Goal: Transaction & Acquisition: Purchase product/service

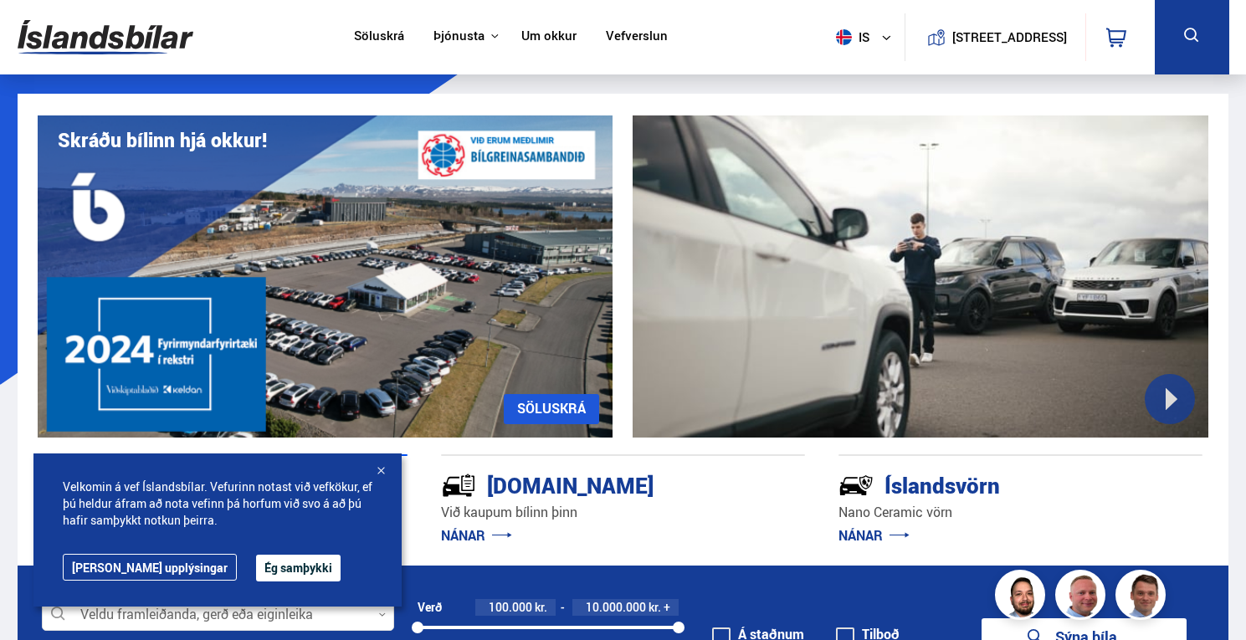
scroll to position [301, 0]
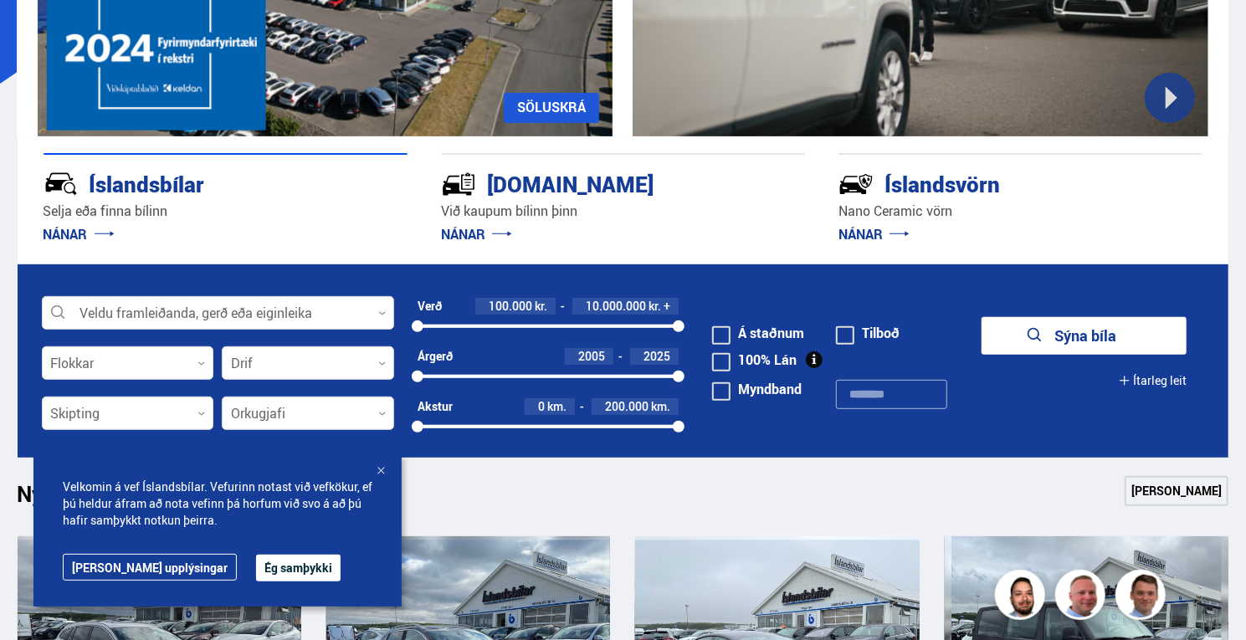
click at [256, 573] on button "Ég samþykki" at bounding box center [298, 568] width 85 height 27
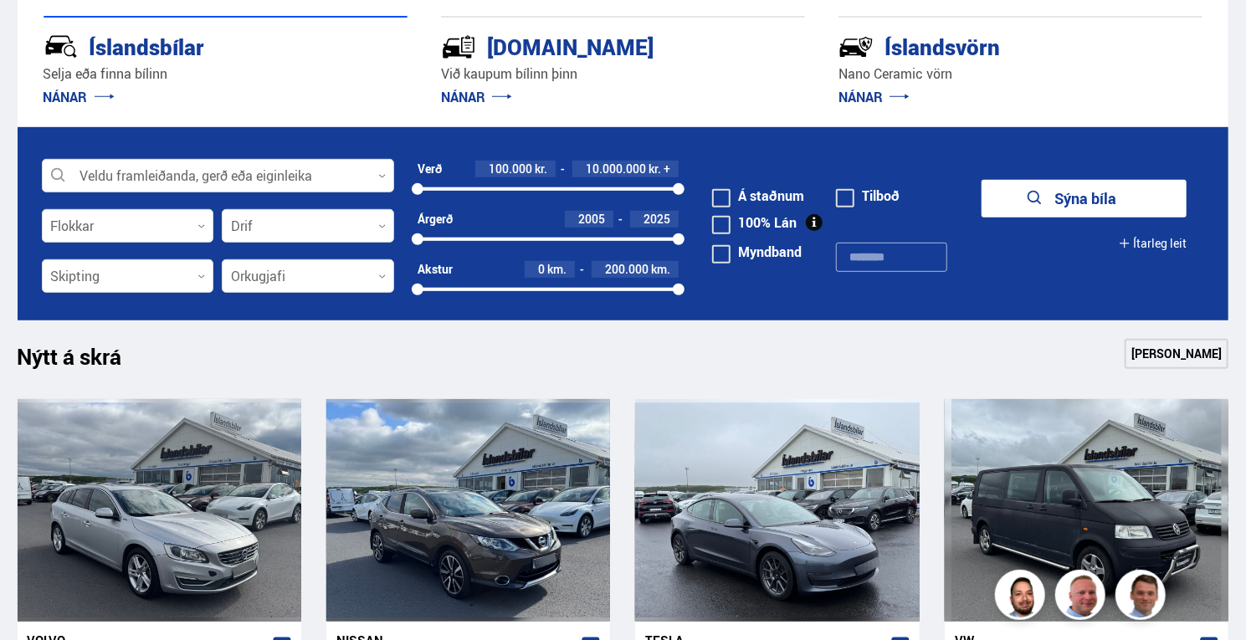
scroll to position [418, 0]
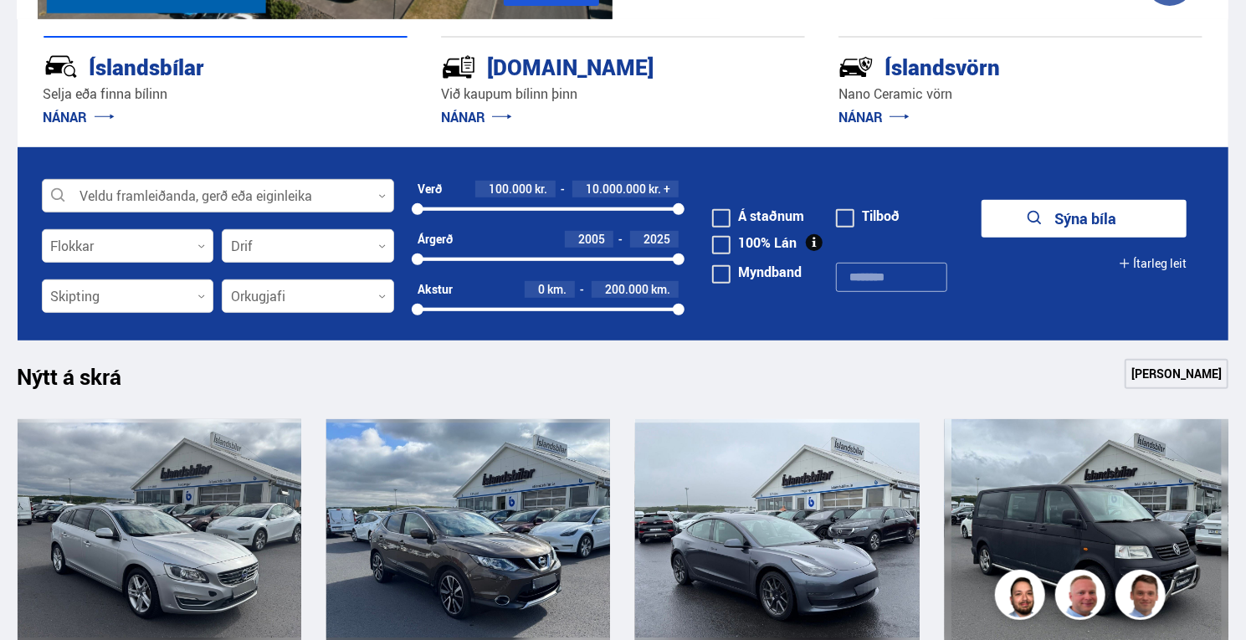
click at [204, 191] on div at bounding box center [218, 196] width 352 height 33
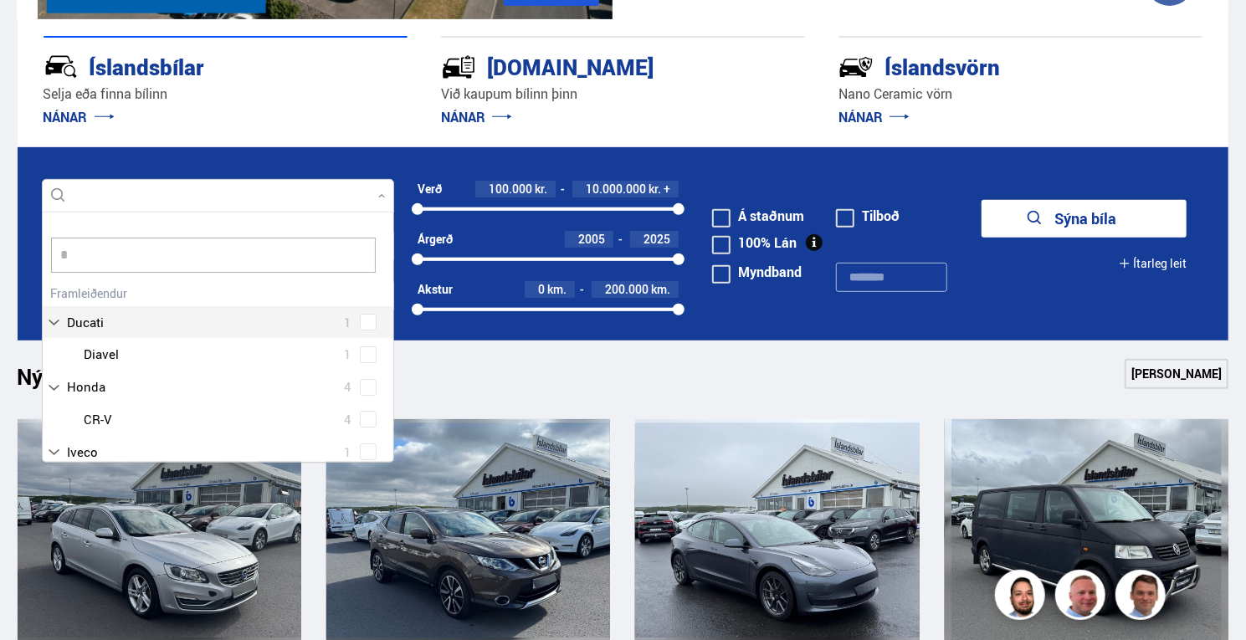
scroll to position [15, 0]
type input "*****"
click at [158, 334] on div "Volvo 16" at bounding box center [218, 322] width 351 height 33
click at [372, 326] on div "Volvo 16 Volvo EX30 1 Volvo V40 1 Volvo V60 3 Volvo XC40 6 Volvo XC60 4 Volvo X…" at bounding box center [218, 407] width 351 height 252
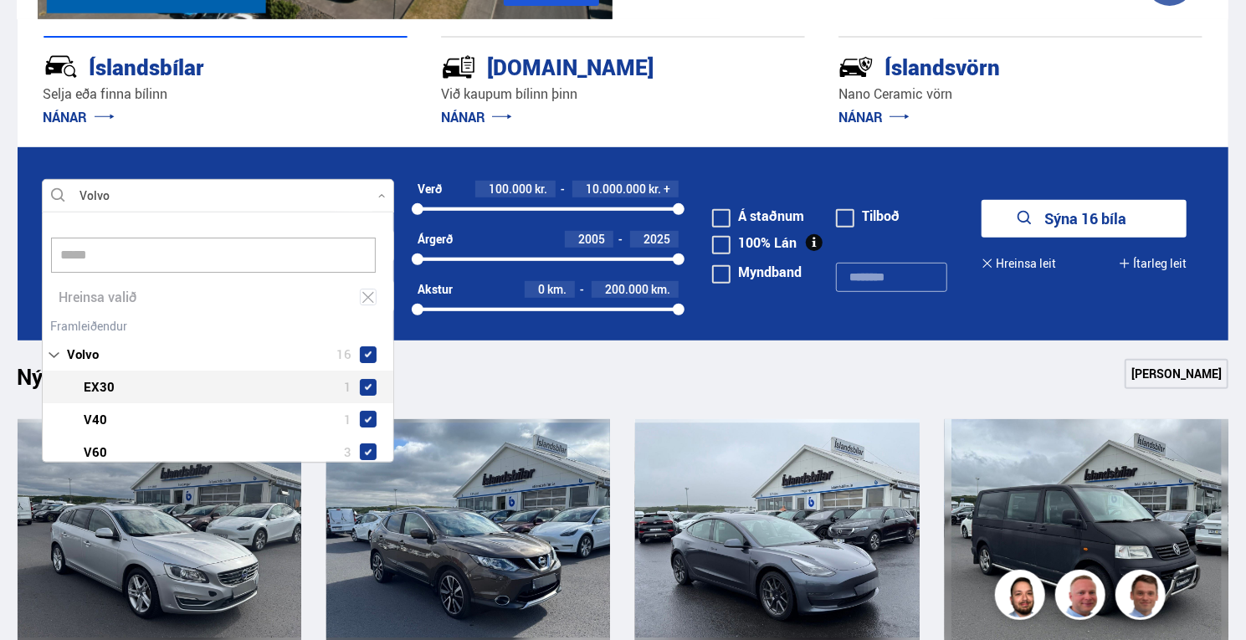
scroll to position [119, 0]
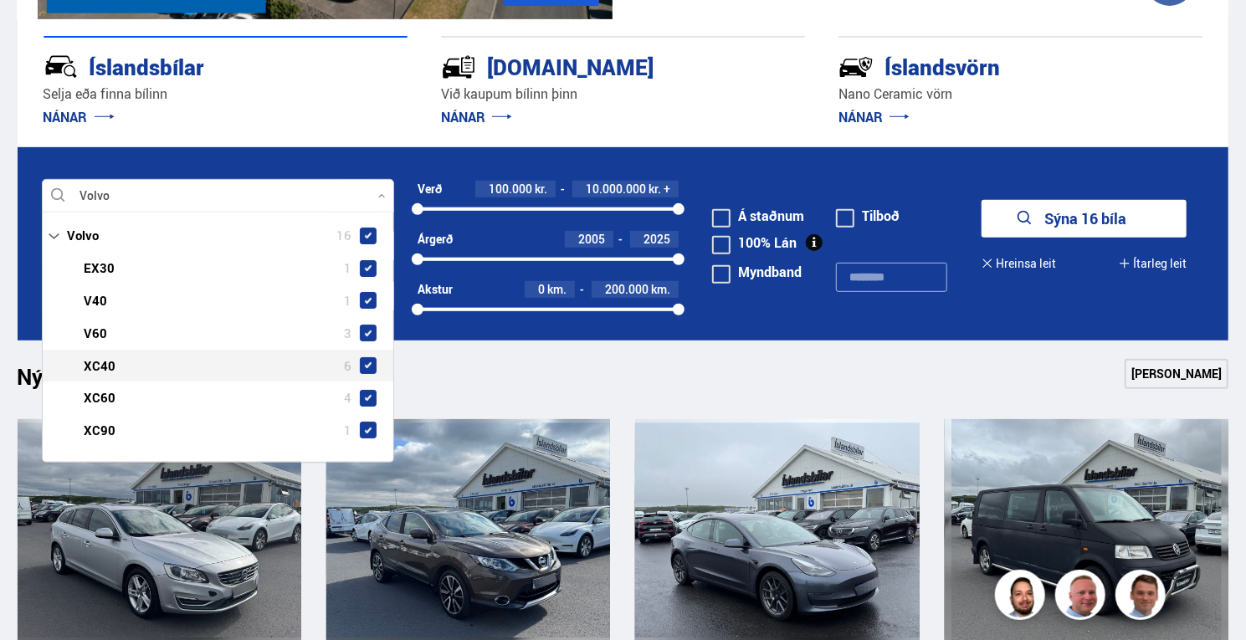
click at [1035, 223] on button "Sýna 16 bíla" at bounding box center [1084, 219] width 205 height 38
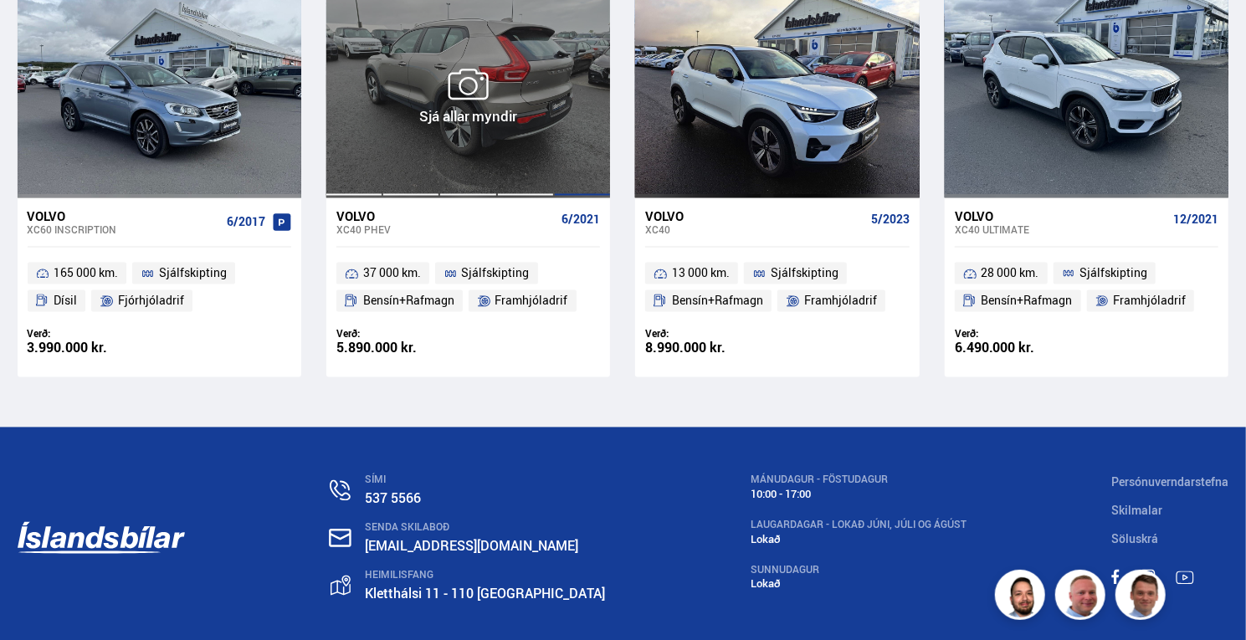
scroll to position [1703, 0]
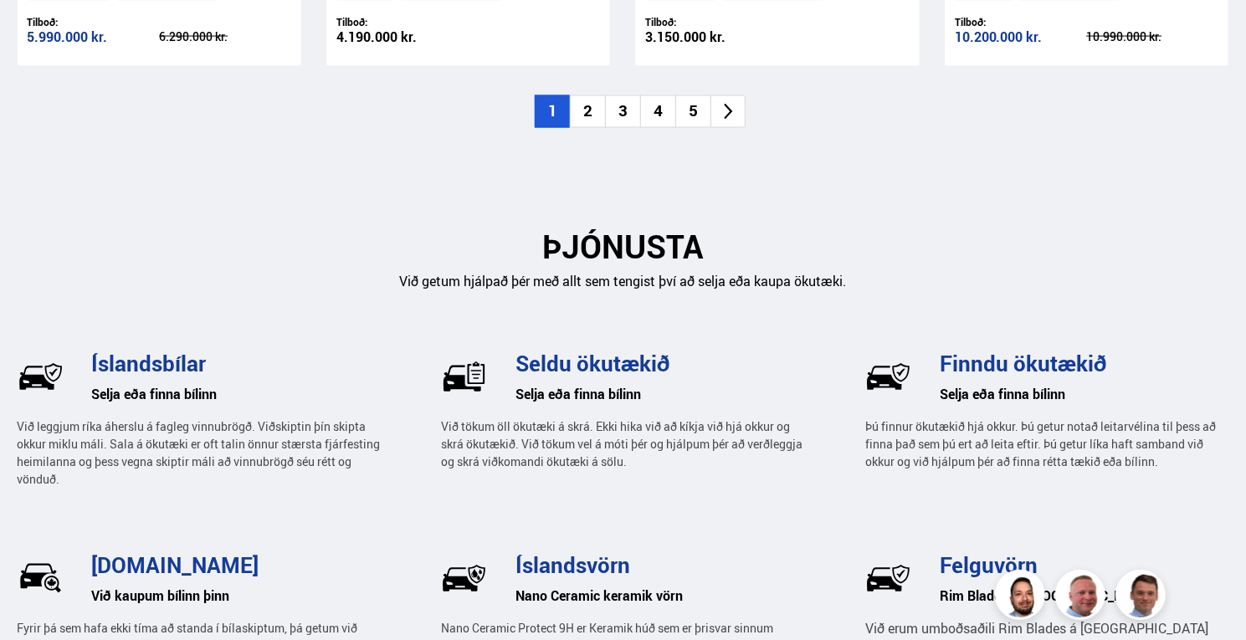
scroll to position [239, 0]
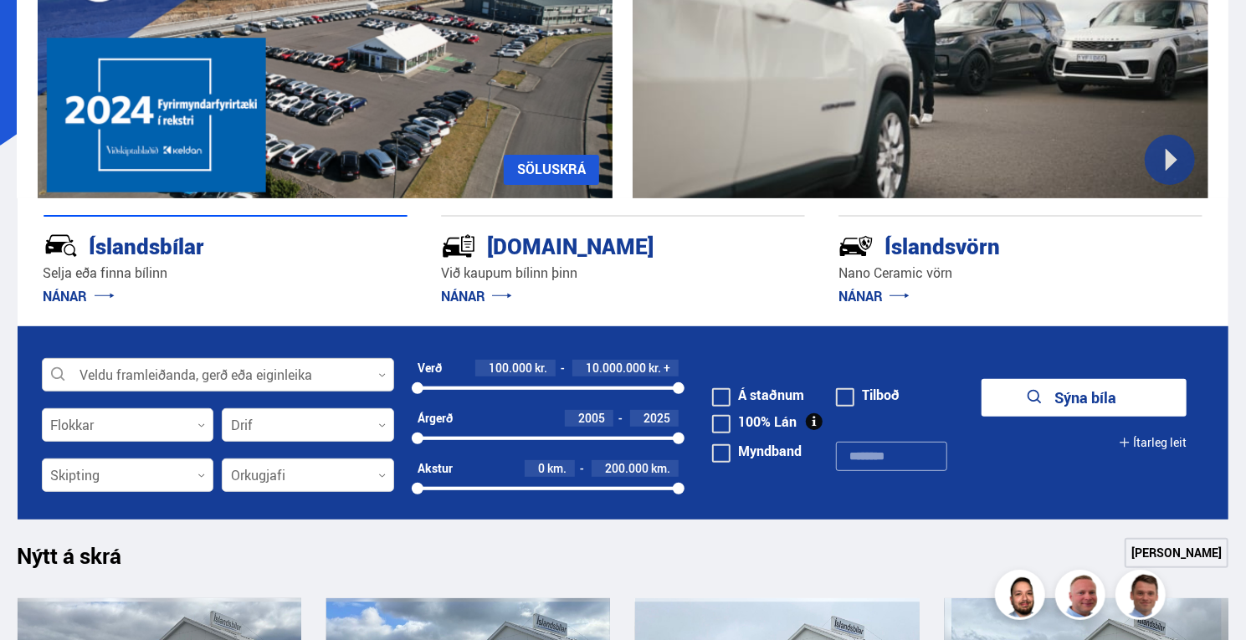
click at [204, 375] on div at bounding box center [218, 375] width 352 height 33
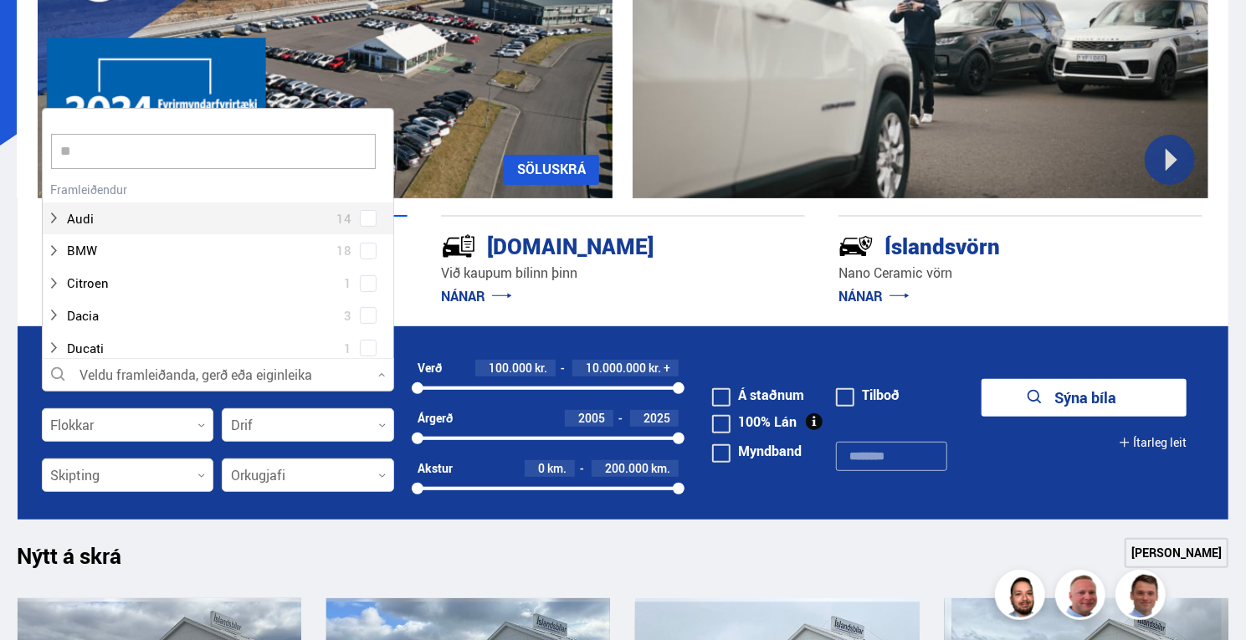
scroll to position [249, 347]
type input "****"
click at [258, 216] on div "Audi 14 Audi A3 3 Audi A6 1 Audi e-tron 5 Audi Q5 2 Audi Q7 2 Audi Q8 1" at bounding box center [218, 303] width 351 height 252
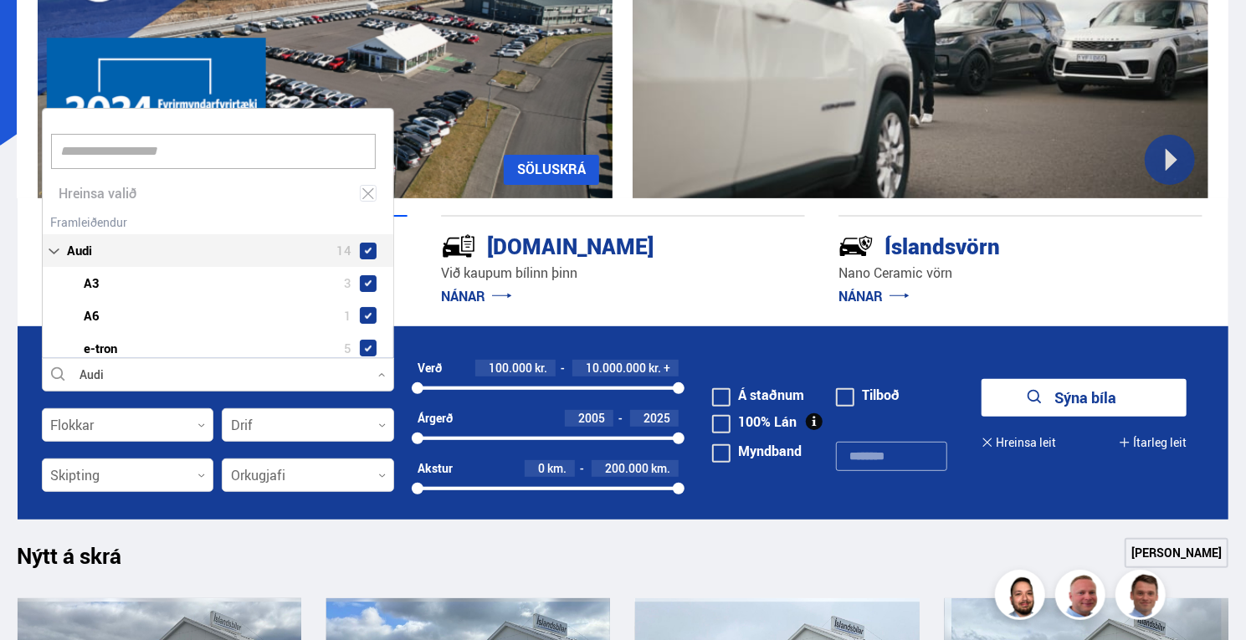
click at [1109, 403] on button "Sýna bíla" at bounding box center [1084, 398] width 205 height 38
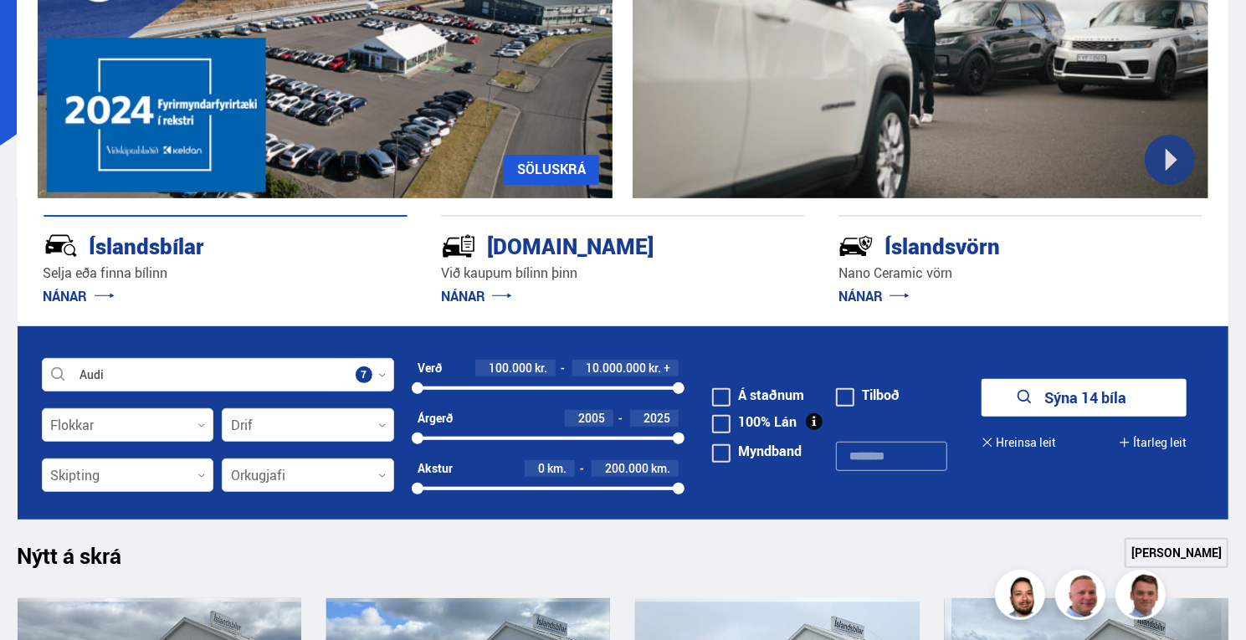
scroll to position [0, 0]
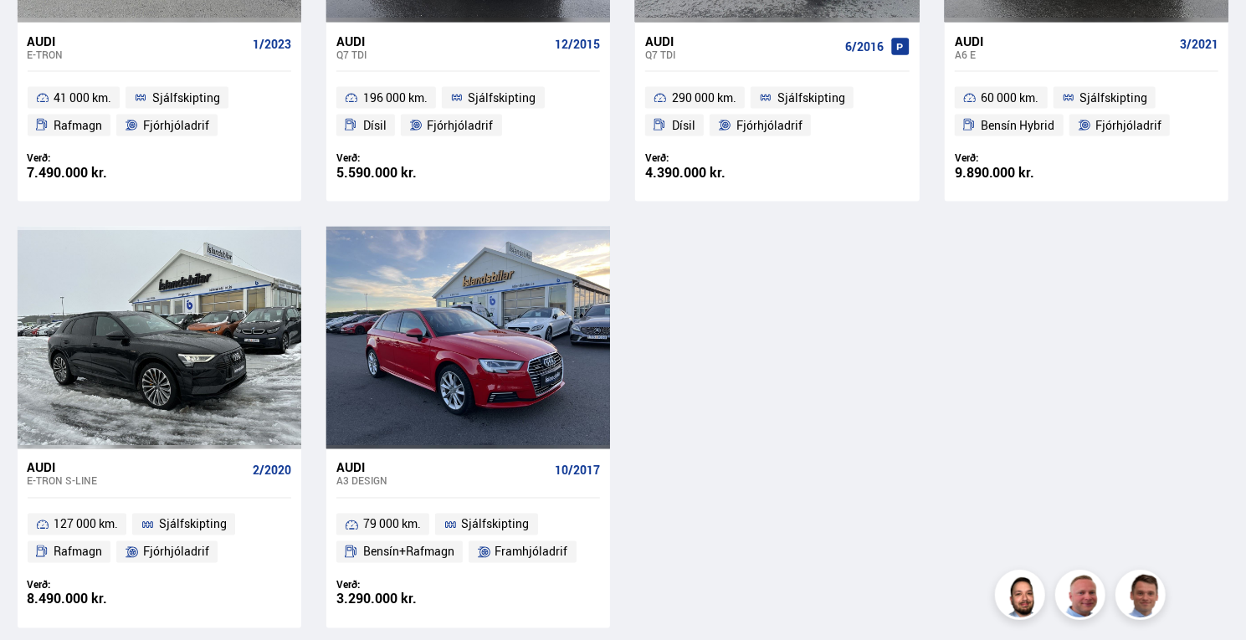
scroll to position [1450, 0]
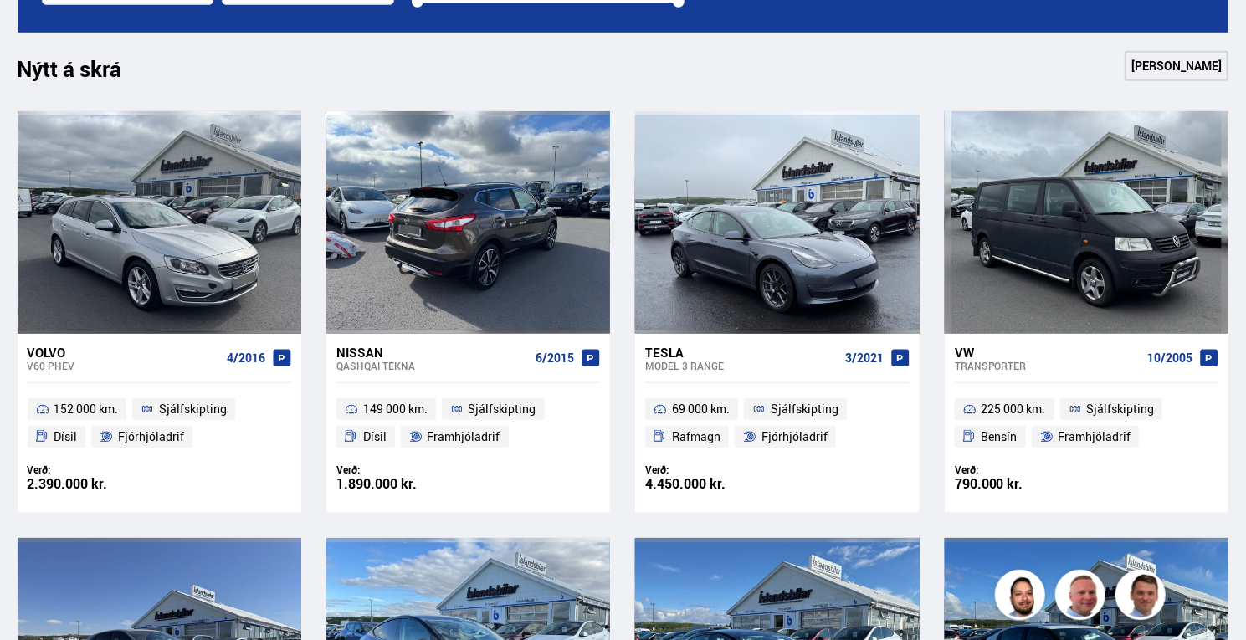
scroll to position [526, 0]
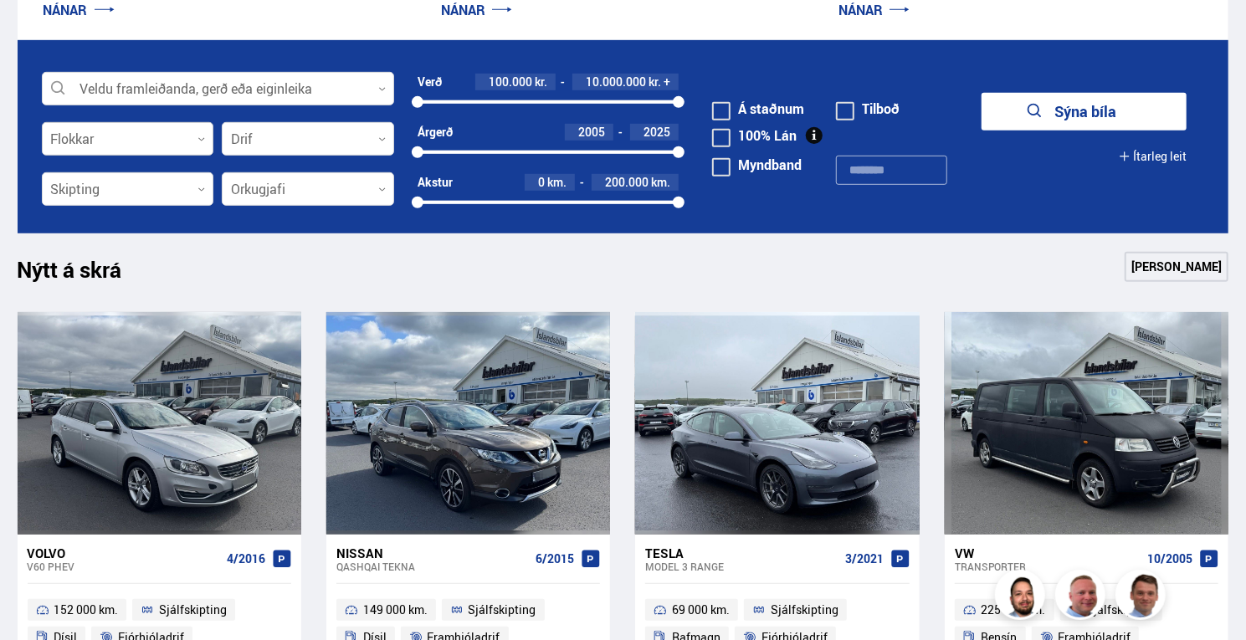
click at [145, 138] on div at bounding box center [128, 139] width 172 height 33
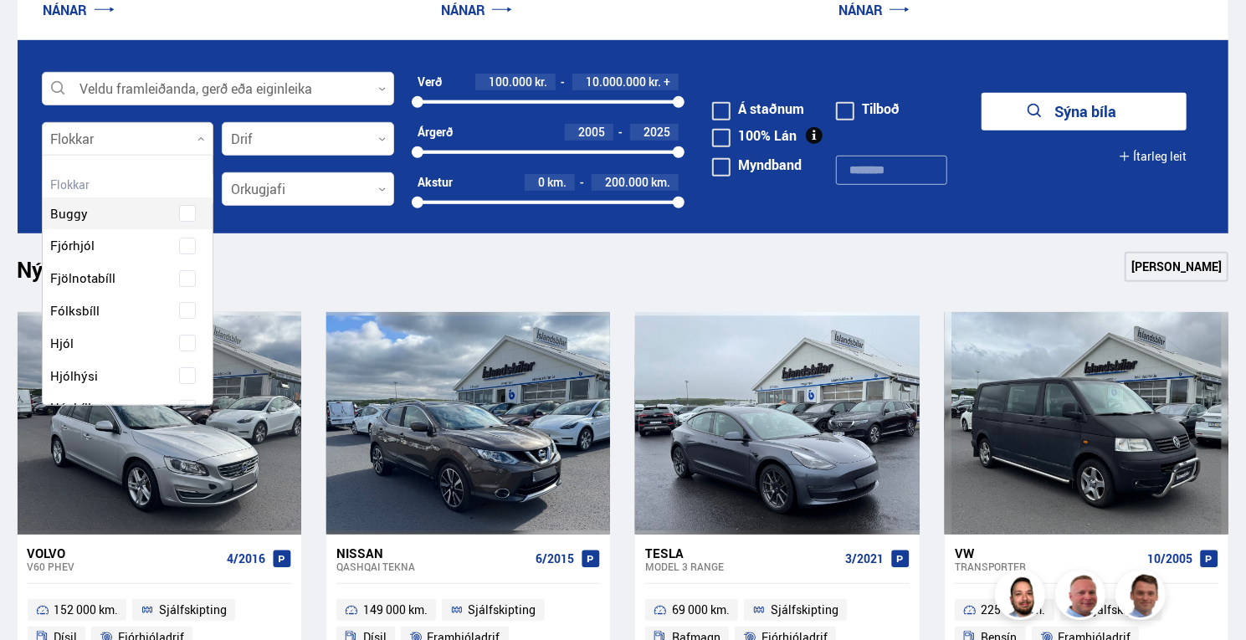
scroll to position [249, 167]
click at [162, 135] on div at bounding box center [128, 139] width 172 height 33
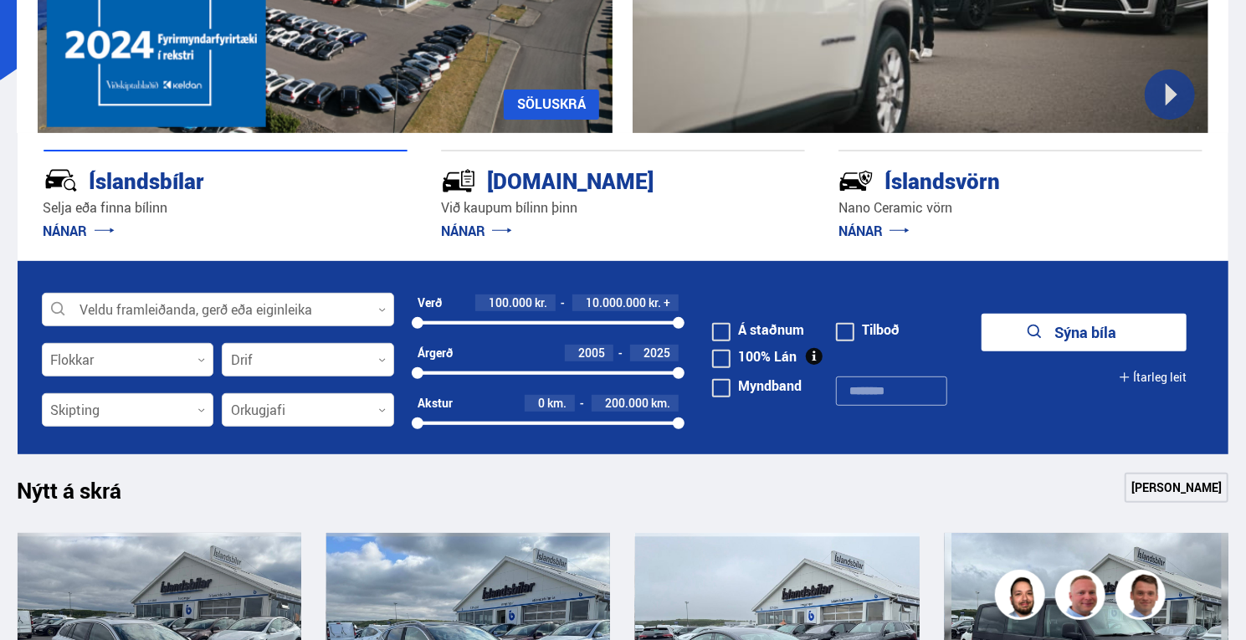
scroll to position [308, 0]
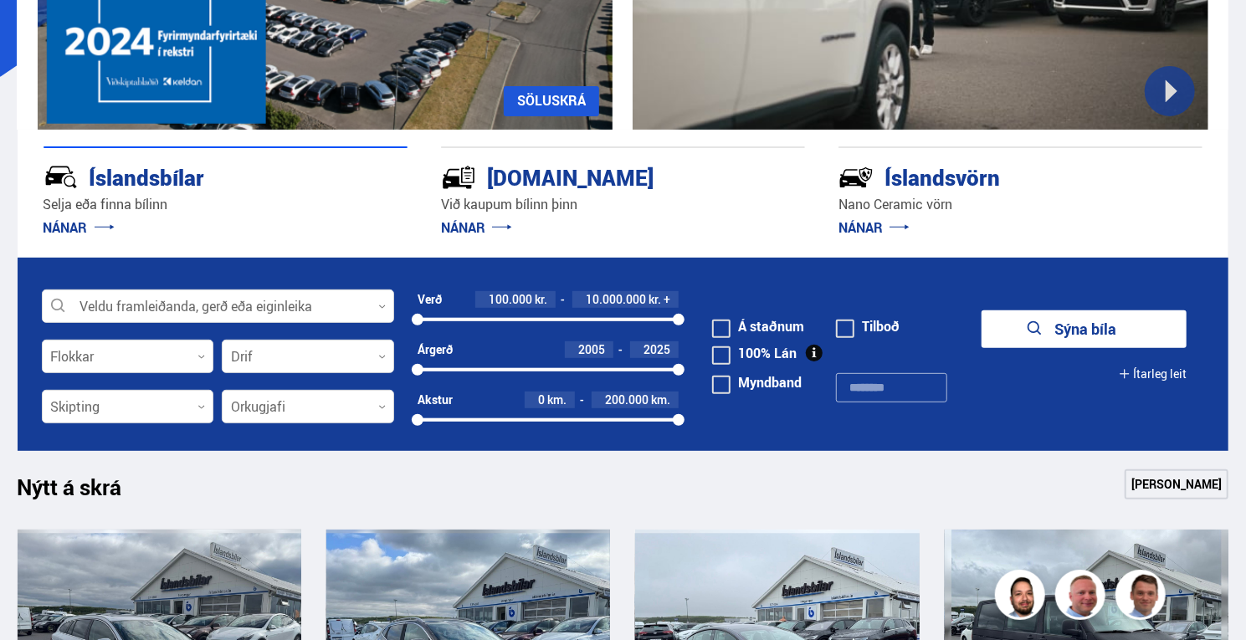
drag, startPoint x: 425, startPoint y: 314, endPoint x: 506, endPoint y: 314, distance: 81.2
click at [506, 314] on div "100000 10000000" at bounding box center [549, 319] width 262 height 15
drag, startPoint x: 507, startPoint y: 317, endPoint x: 377, endPoint y: 321, distance: 130.6
click at [377, 321] on form "Veldu framleiðanda, gerð eða eiginleika 0 Flokkar 0 Drif 0 Verð 1.300.000 kr. 1…" at bounding box center [624, 354] width 1212 height 193
drag, startPoint x: 675, startPoint y: 318, endPoint x: 453, endPoint y: 307, distance: 222.1
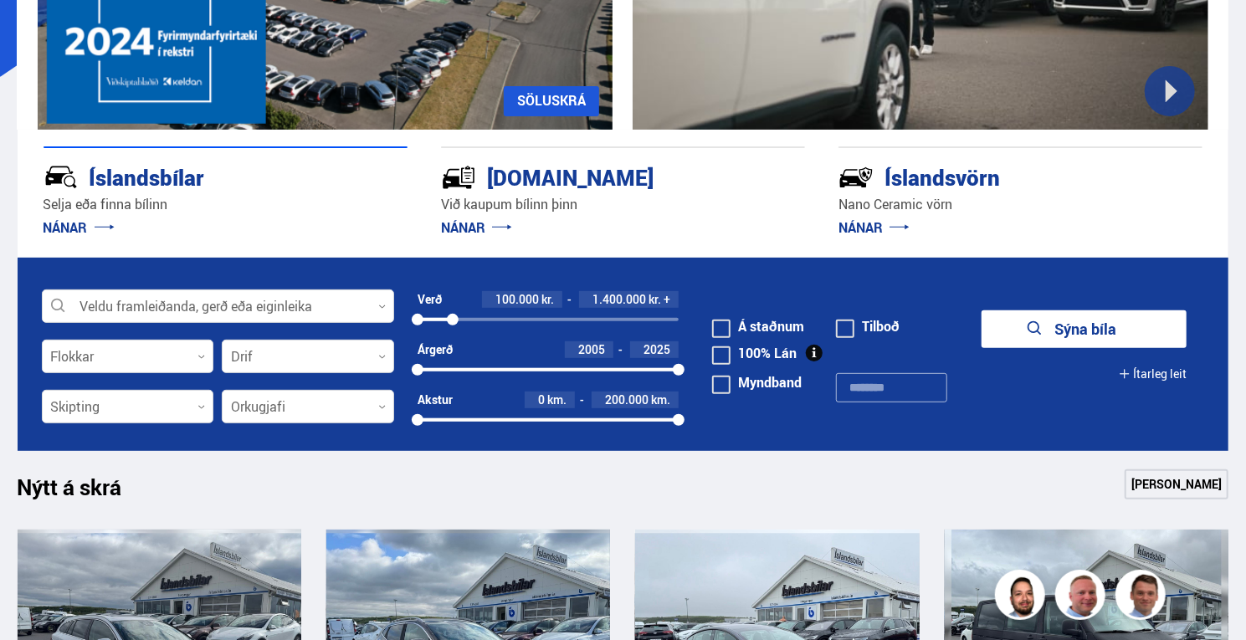
click at [453, 307] on div "Verð 100.000 kr. 1.400.000 kr. + 100000 1439964" at bounding box center [549, 309] width 262 height 36
click at [1060, 347] on button "Sýna 32 bíla" at bounding box center [1084, 330] width 205 height 38
click at [1063, 339] on button "Sýna 32 bíla" at bounding box center [1084, 330] width 205 height 38
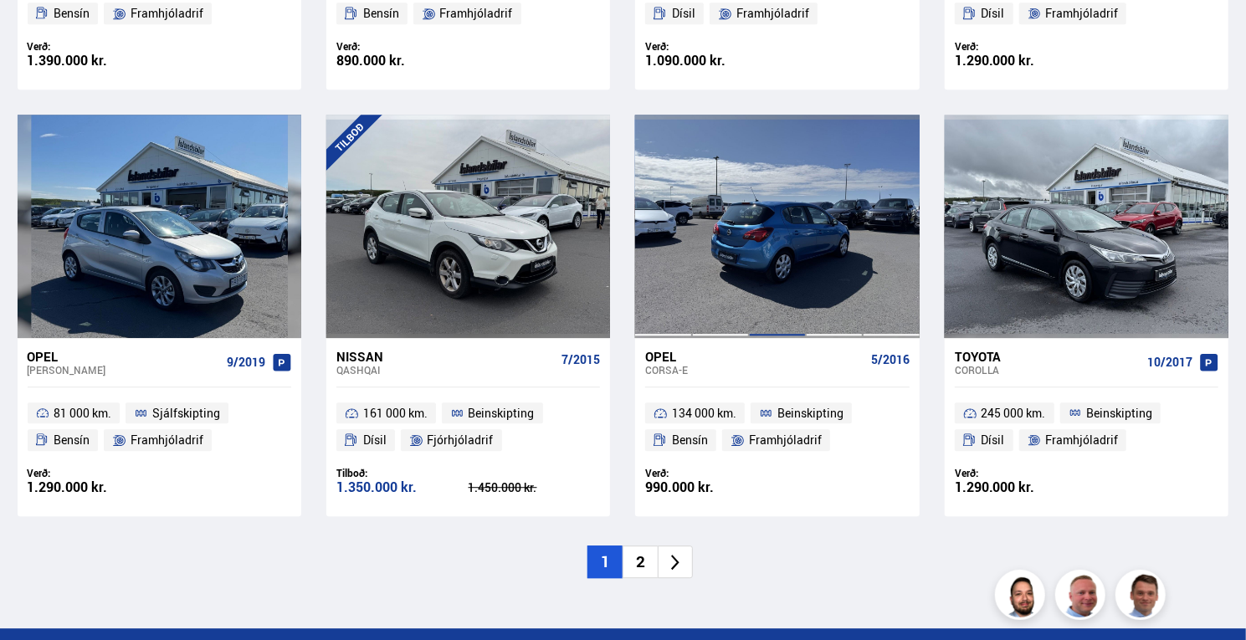
scroll to position [2444, 0]
